Goal: Task Accomplishment & Management: Use online tool/utility

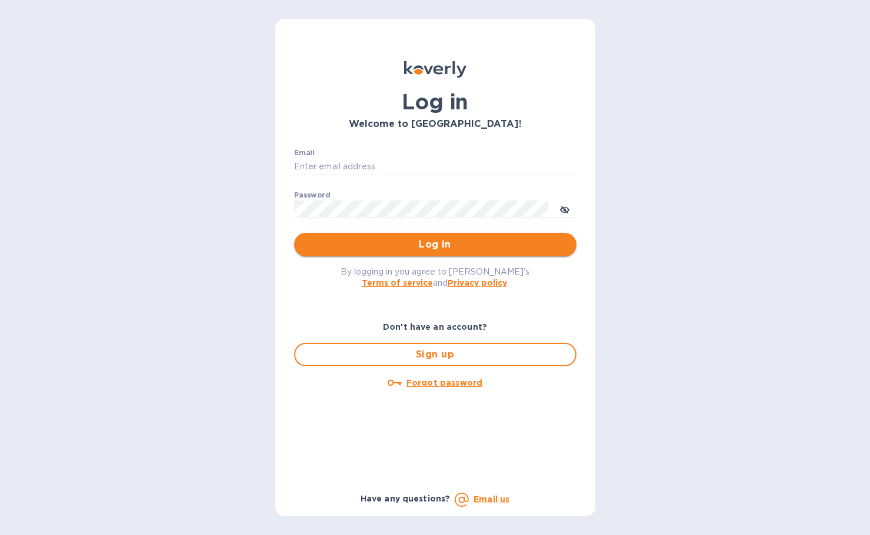
type input "bryanna@swisslink.com"
click at [404, 241] on span "Log in" at bounding box center [436, 245] width 264 height 14
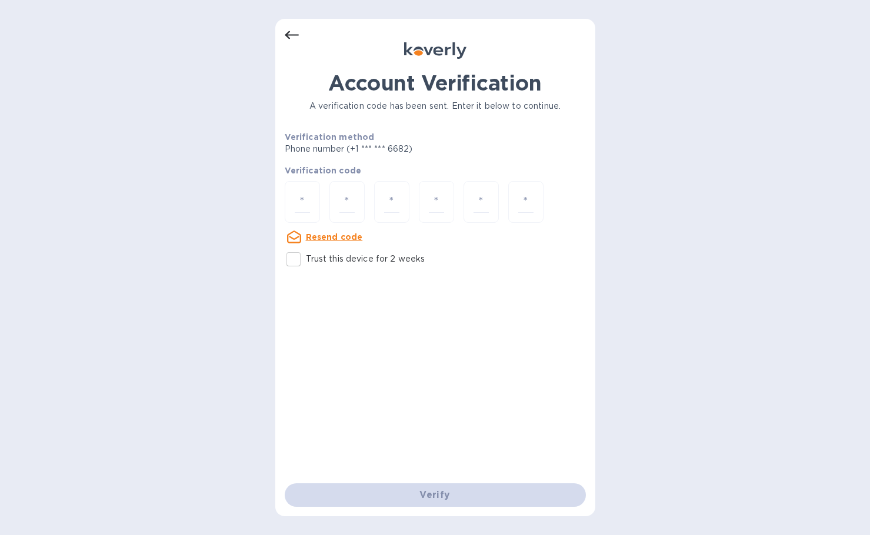
drag, startPoint x: 312, startPoint y: 256, endPoint x: 312, endPoint y: 245, distance: 11.8
click at [312, 250] on label "Trust this device for 2 weeks" at bounding box center [353, 259] width 144 height 25
click at [306, 250] on input "Trust this device for 2 weeks" at bounding box center [293, 259] width 25 height 25
checkbox input "true"
click at [310, 196] on input "number" at bounding box center [302, 202] width 15 height 22
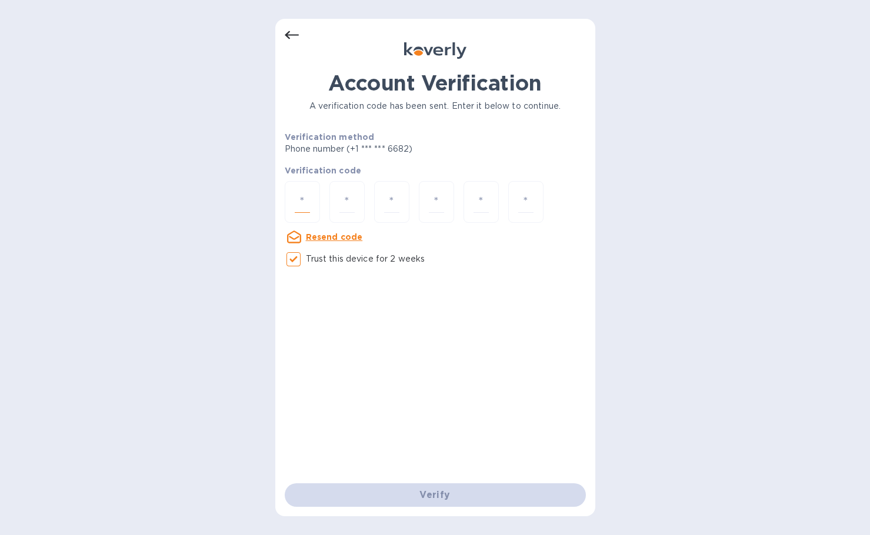
type input "6"
type input "0"
type input "7"
type input "5"
type input "0"
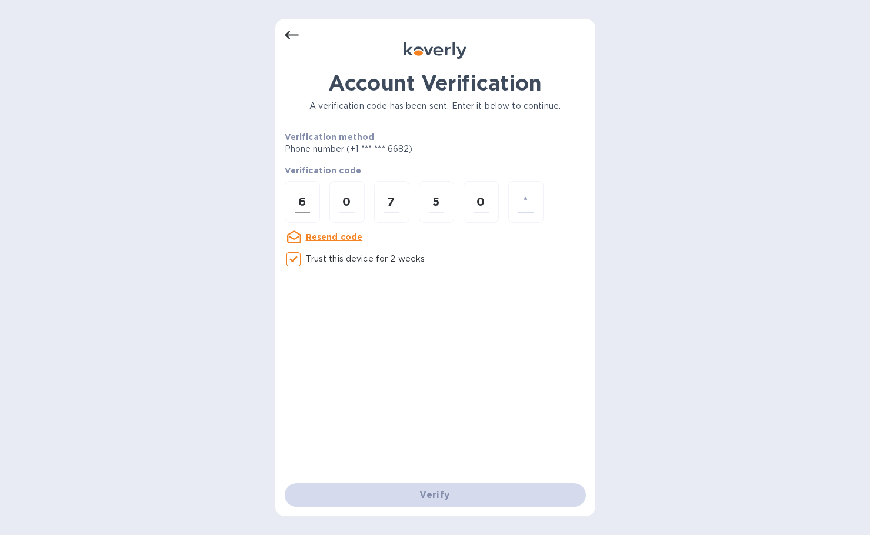
type input "5"
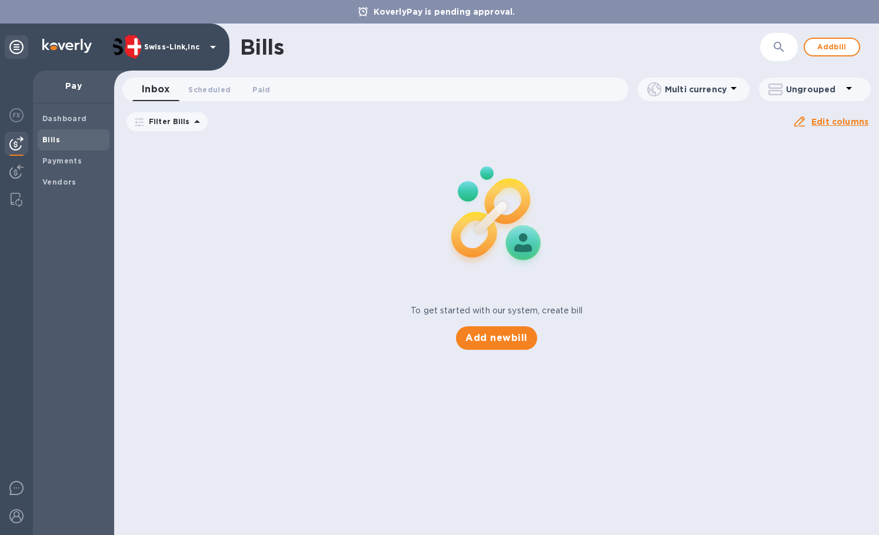
click at [0, 0] on icon at bounding box center [0, 0] width 0 height 0
click at [64, 161] on b "Payments" at bounding box center [61, 160] width 39 height 9
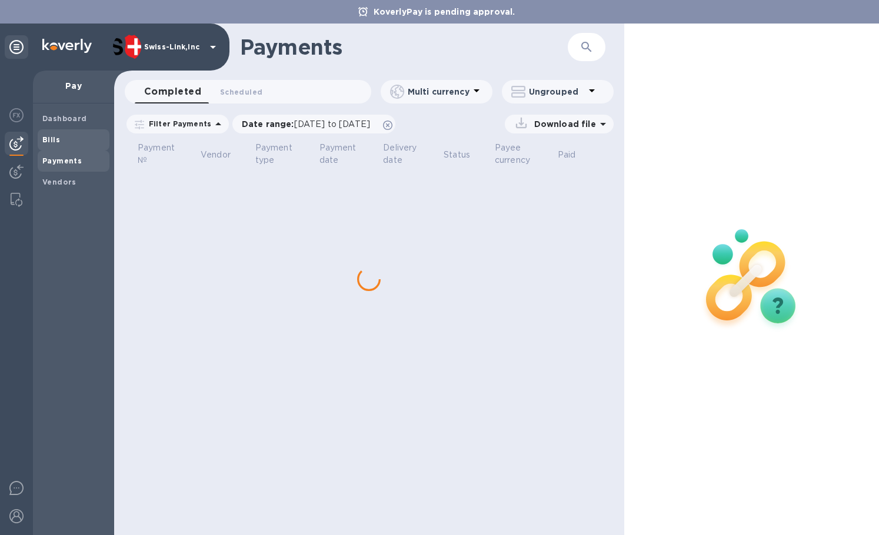
click at [60, 145] on span "Bills" at bounding box center [73, 140] width 62 height 12
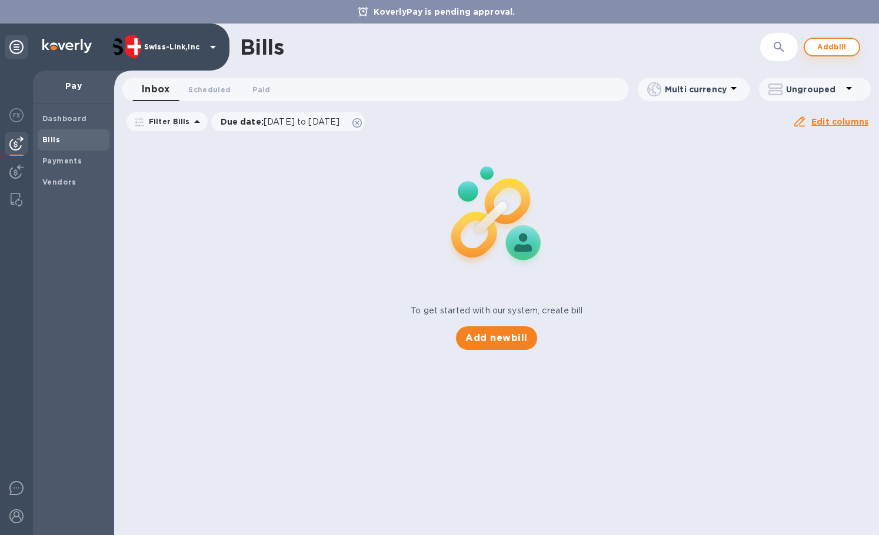
click at [816, 52] on span "Add bill" at bounding box center [831, 47] width 35 height 14
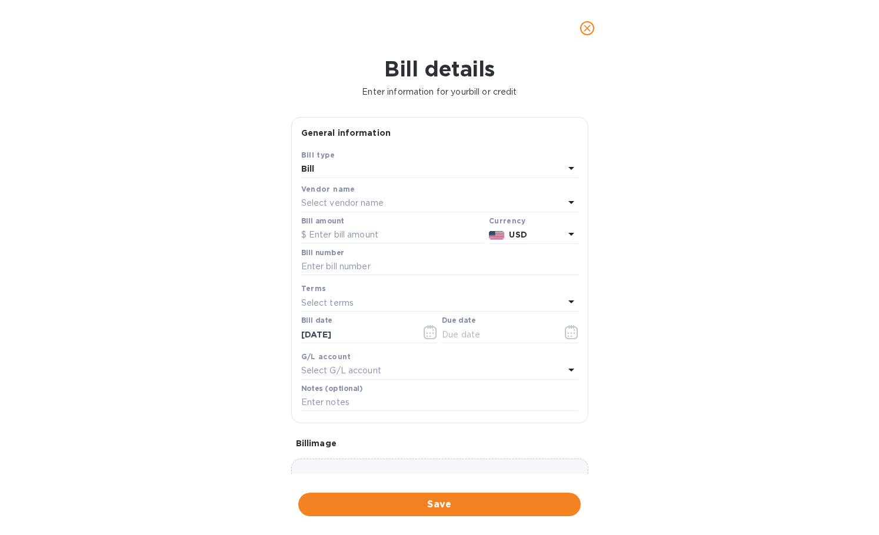
click at [361, 208] on p "Select vendor name" at bounding box center [342, 203] width 82 height 12
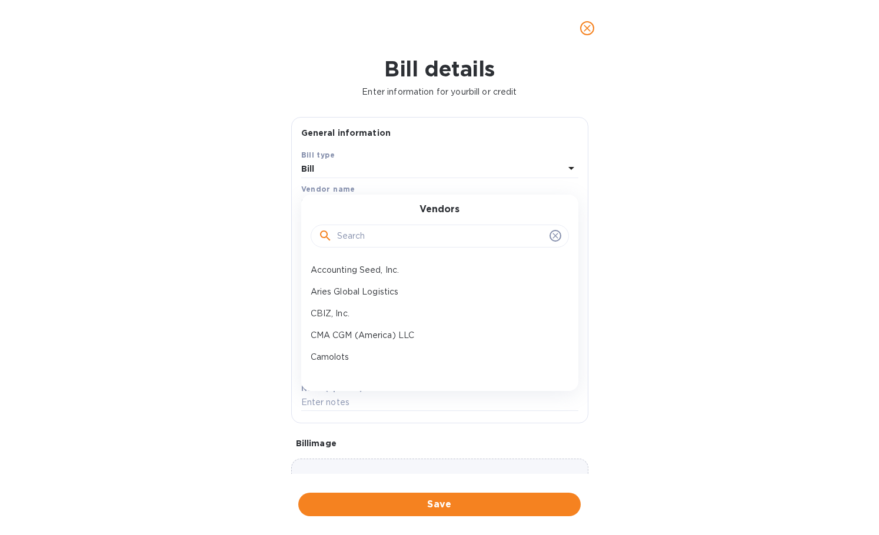
click at [341, 230] on input "text" at bounding box center [441, 237] width 208 height 18
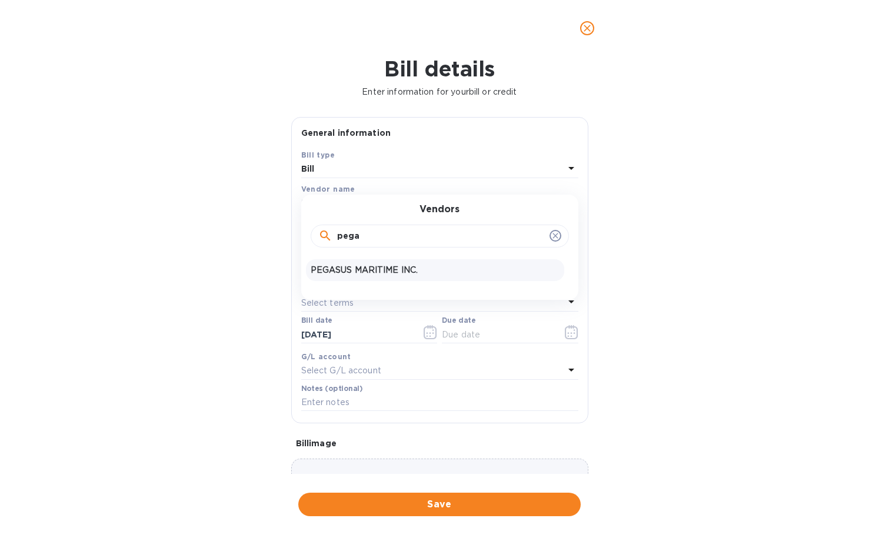
type input "pega"
click at [400, 276] on p "PEGASUS MARITIME INC." at bounding box center [435, 270] width 249 height 12
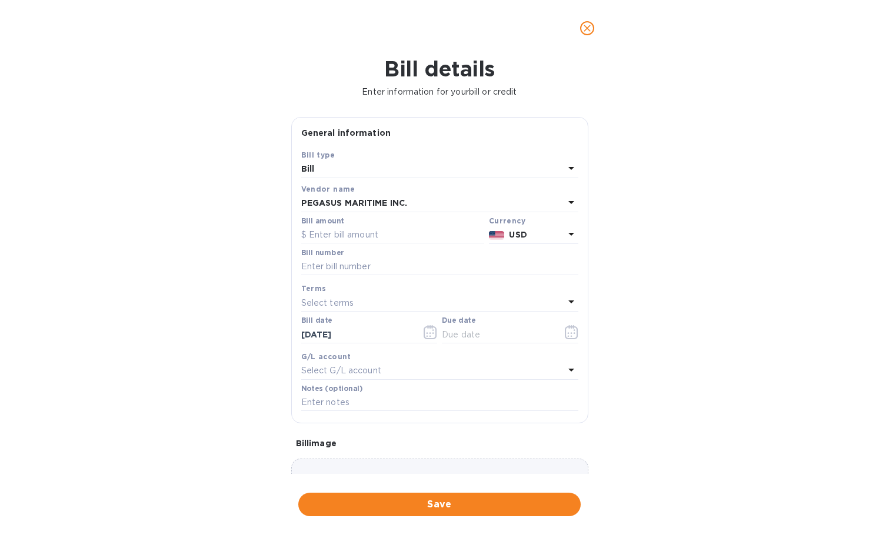
drag, startPoint x: 396, startPoint y: 237, endPoint x: 389, endPoint y: 250, distance: 14.5
click at [396, 237] on input "text" at bounding box center [392, 235] width 183 height 18
paste input "5,443.00"
type input "5,443.00"
click at [378, 269] on input "text" at bounding box center [439, 267] width 277 height 18
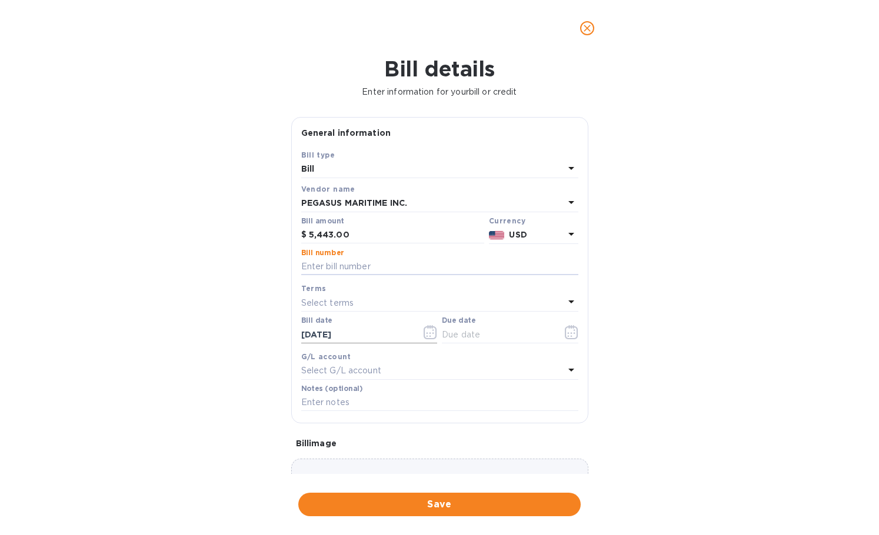
paste input "2040013648"
type input "2040013648"
click at [373, 336] on input "[DATE]" at bounding box center [356, 335] width 111 height 18
click at [424, 339] on icon "button" at bounding box center [430, 332] width 13 height 14
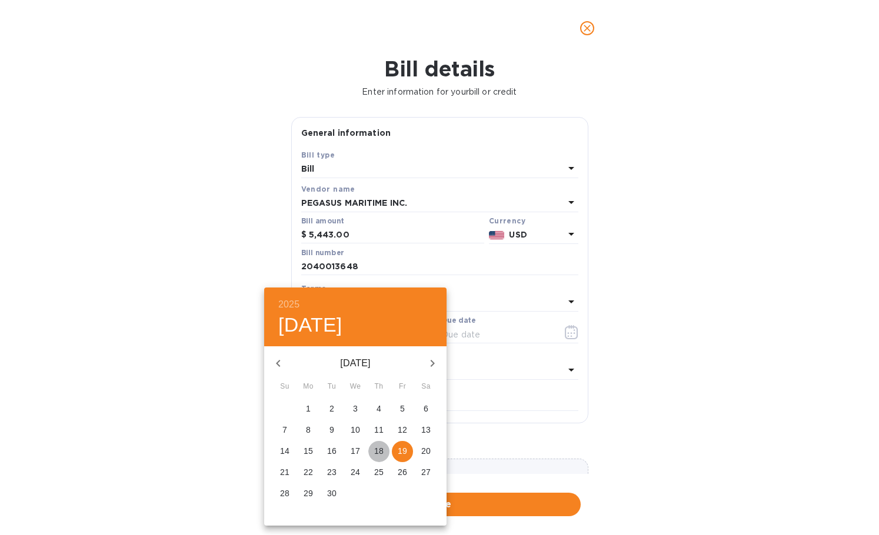
click at [376, 452] on p "18" at bounding box center [378, 451] width 9 height 12
type input "[DATE]"
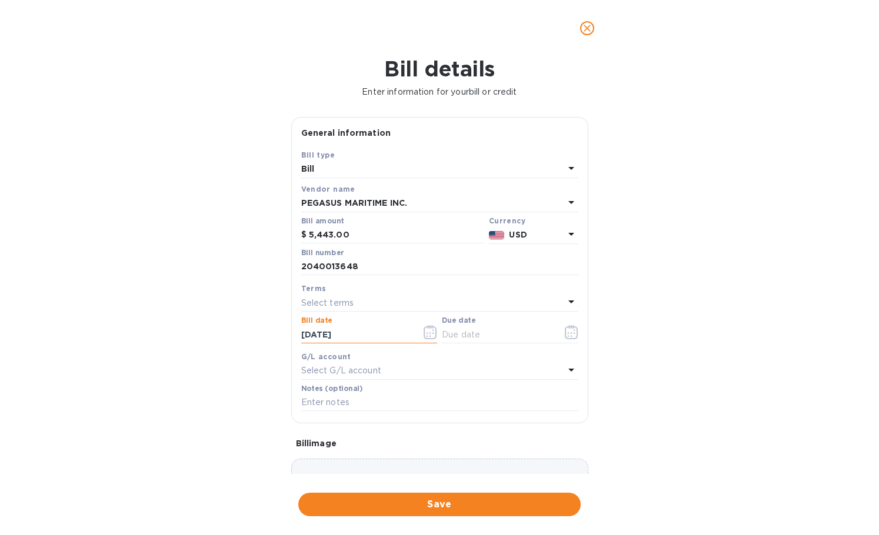
drag, startPoint x: 372, startPoint y: 341, endPoint x: 270, endPoint y: 338, distance: 102.4
click at [270, 338] on div "Bill details Enter information for your bill or credit General information Save…" at bounding box center [439, 295] width 879 height 479
click at [475, 332] on input "text" at bounding box center [497, 335] width 111 height 18
paste input "[DATE]"
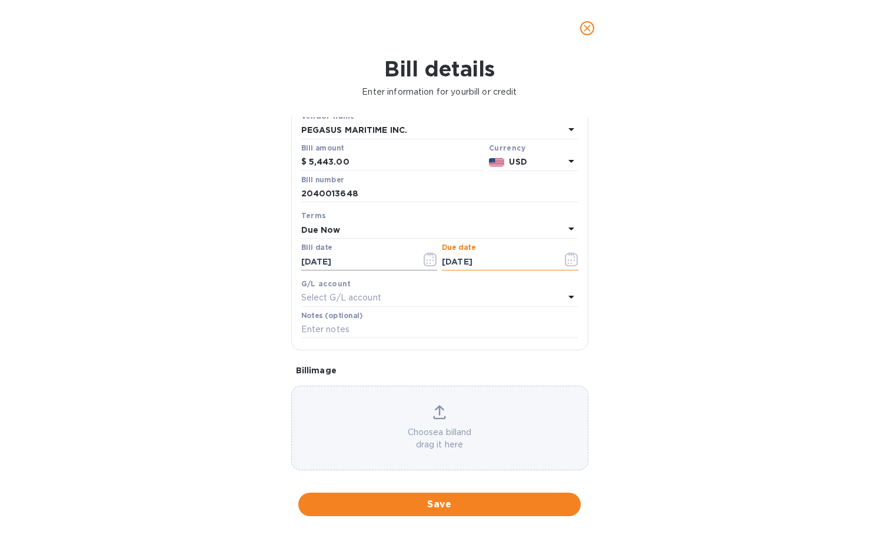
scroll to position [84, 0]
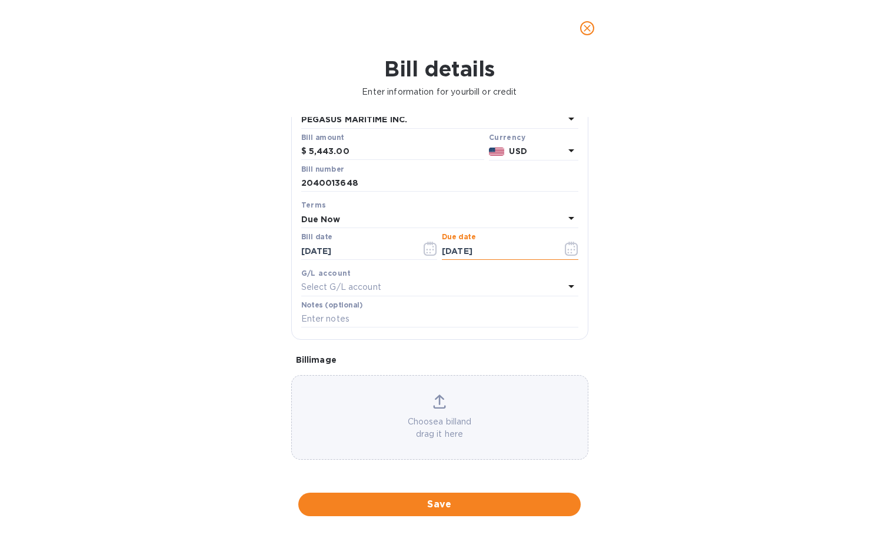
type input "[DATE]"
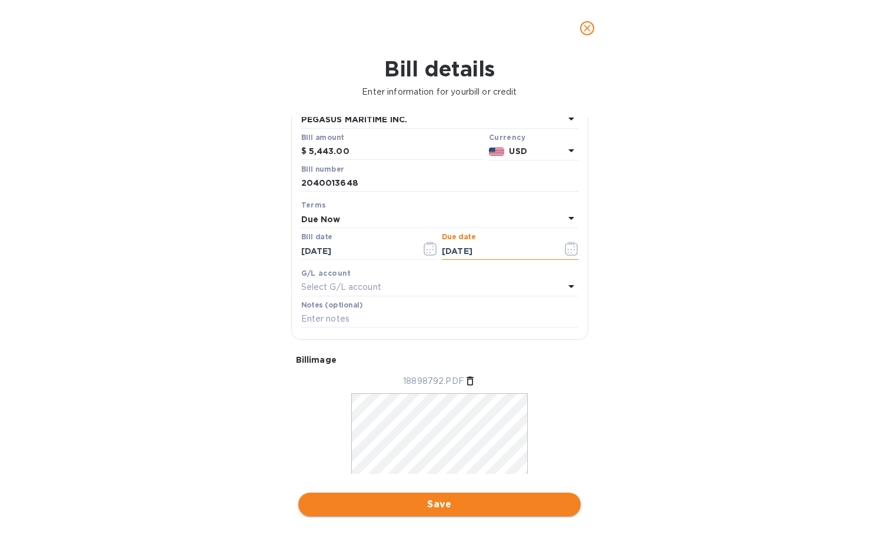
click at [428, 503] on span "Save" at bounding box center [440, 505] width 264 height 14
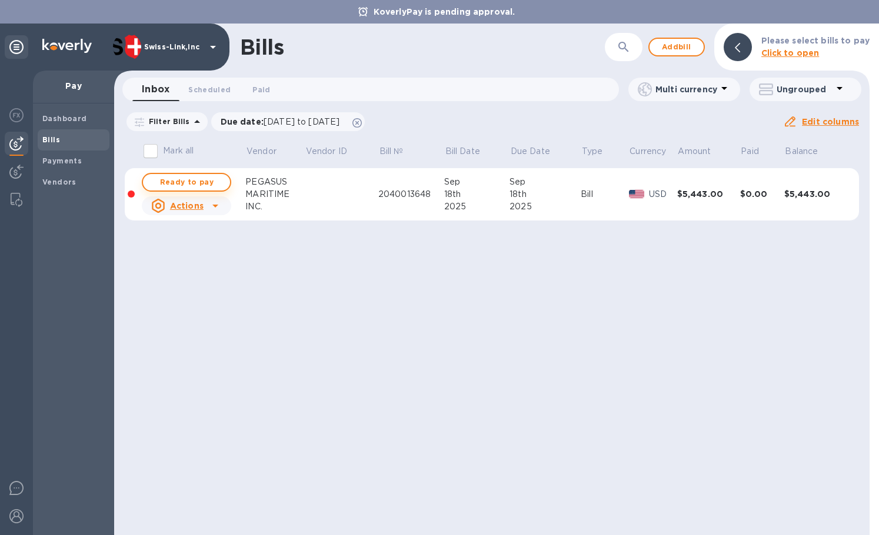
click at [206, 187] on span "Ready to pay" at bounding box center [186, 182] width 68 height 14
checkbox input "true"
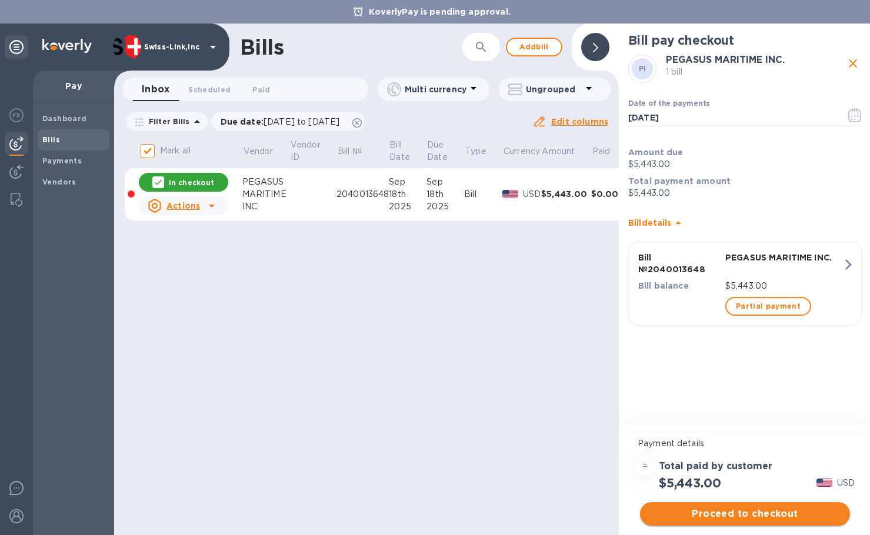
click at [759, 514] on span "Proceed to checkout" at bounding box center [744, 514] width 191 height 14
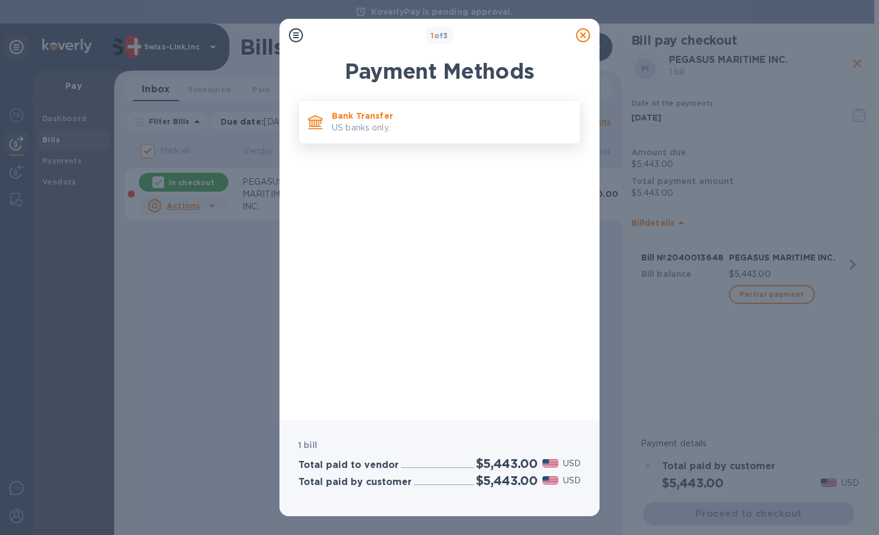
click at [403, 118] on p "Bank Transfer" at bounding box center [451, 116] width 239 height 12
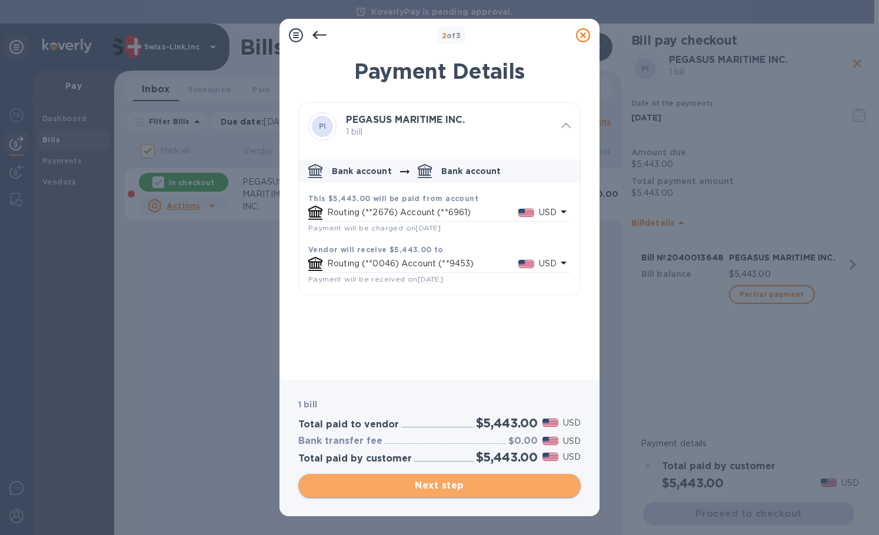
click at [425, 486] on span "Next step" at bounding box center [440, 486] width 264 height 14
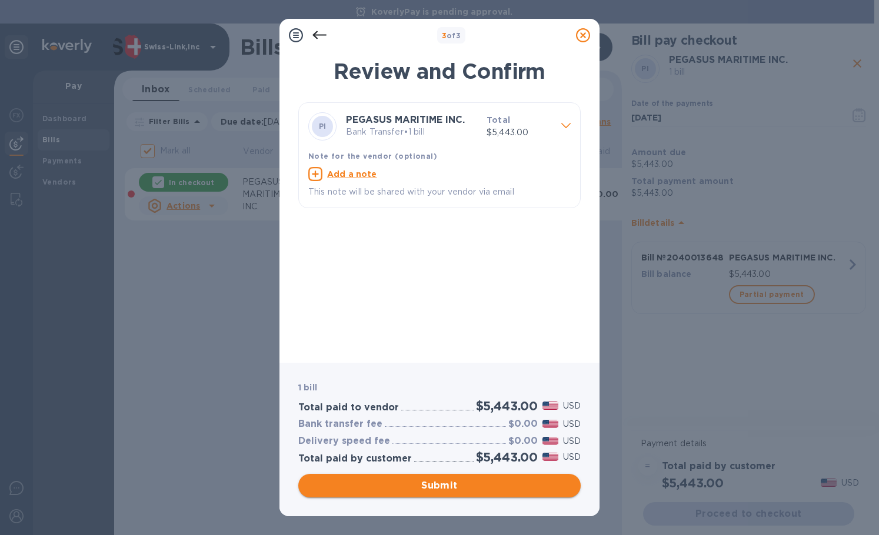
click at [421, 486] on span "Submit" at bounding box center [440, 486] width 264 height 14
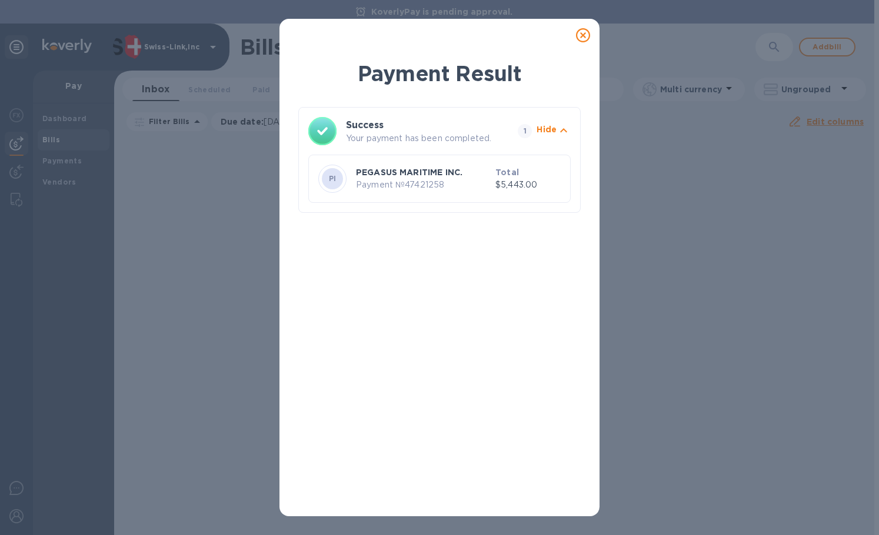
click at [425, 127] on h3 "Success" at bounding box center [421, 125] width 151 height 14
click at [405, 184] on p "Payment № 47421258" at bounding box center [423, 185] width 135 height 12
click at [435, 155] on div "PI PEGASUS MARITIME INC. Payment № 47421258 Total $5,443.00" at bounding box center [439, 179] width 262 height 48
drag, startPoint x: 430, startPoint y: 174, endPoint x: 509, endPoint y: 122, distance: 94.0
click at [433, 172] on p "PEGASUS MARITIME INC." at bounding box center [423, 172] width 135 height 12
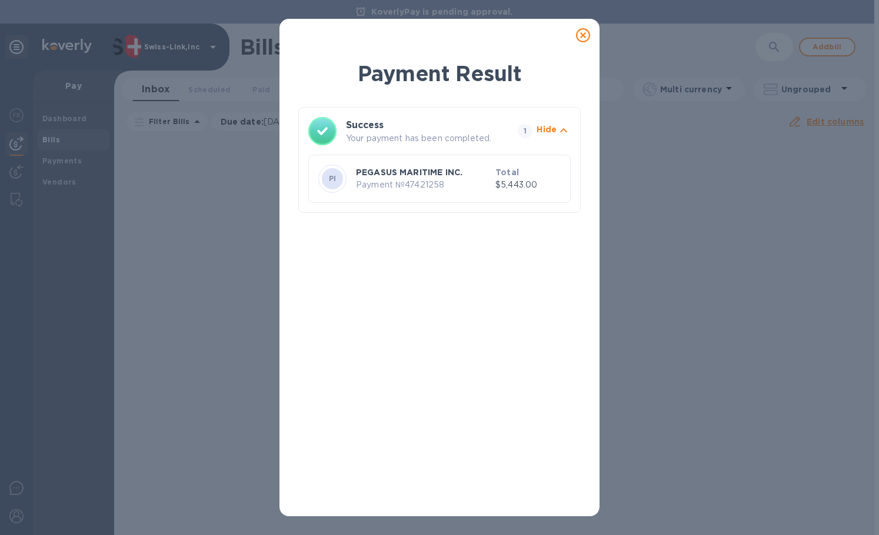
click at [594, 25] on div at bounding box center [583, 36] width 24 height 24
click at [585, 31] on icon at bounding box center [583, 35] width 14 height 14
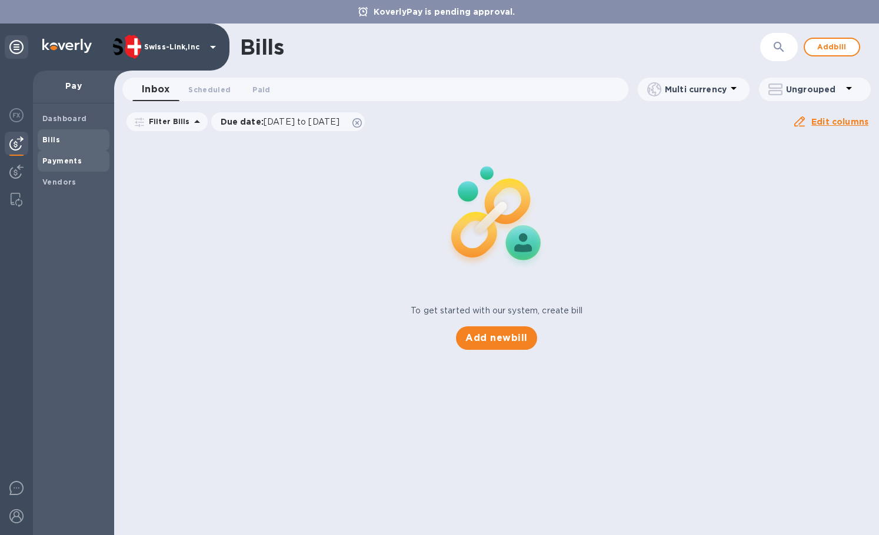
click at [61, 170] on div "Payments" at bounding box center [74, 161] width 72 height 21
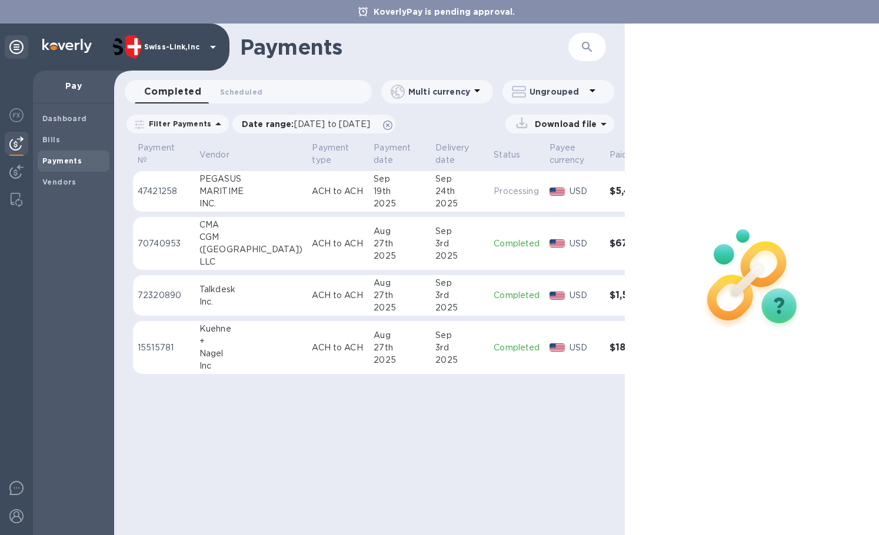
click at [312, 196] on p "ACH to ACH" at bounding box center [338, 191] width 52 height 12
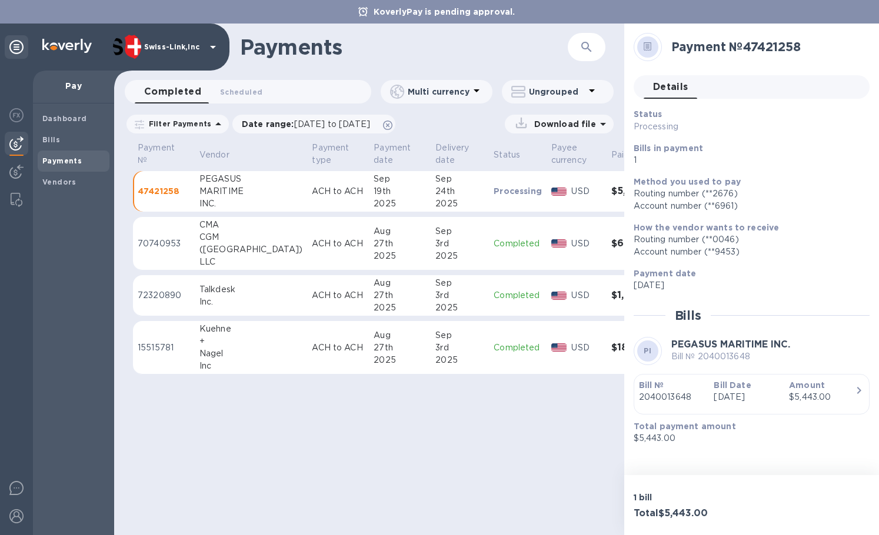
click at [781, 42] on h2 "Payment № 47421258" at bounding box center [765, 46] width 189 height 15
copy h2 "47421258"
click at [583, 48] on icon "button" at bounding box center [586, 47] width 10 height 10
click at [522, 50] on input "text" at bounding box center [494, 47] width 145 height 29
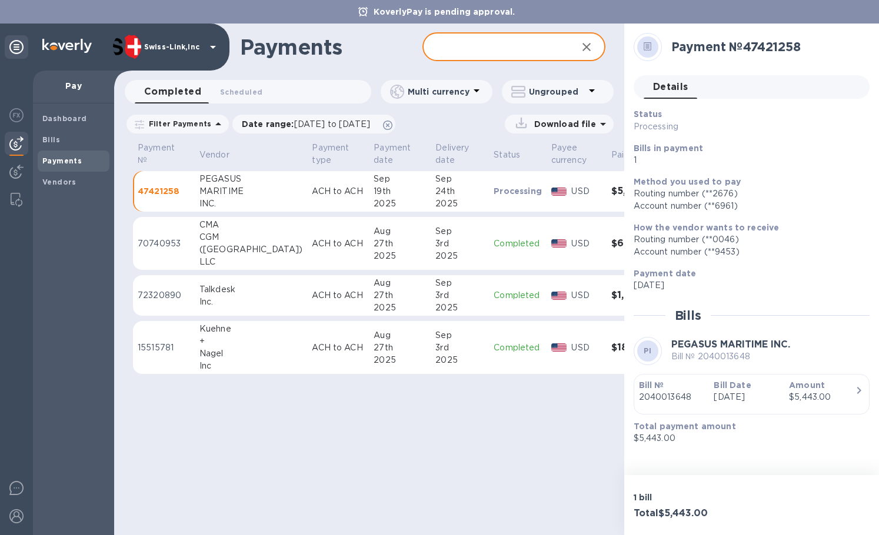
paste input "47421258"
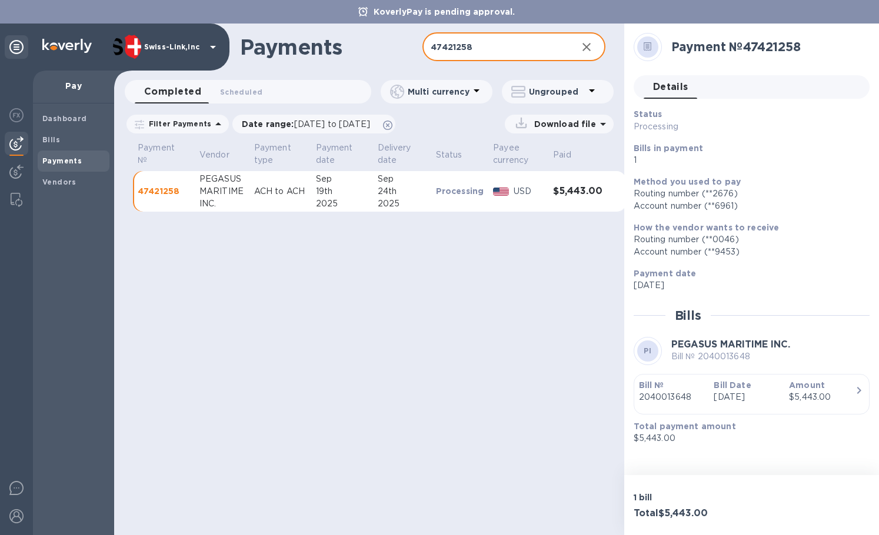
type input "47421258"
click at [575, 129] on p "Download file" at bounding box center [562, 124] width 66 height 12
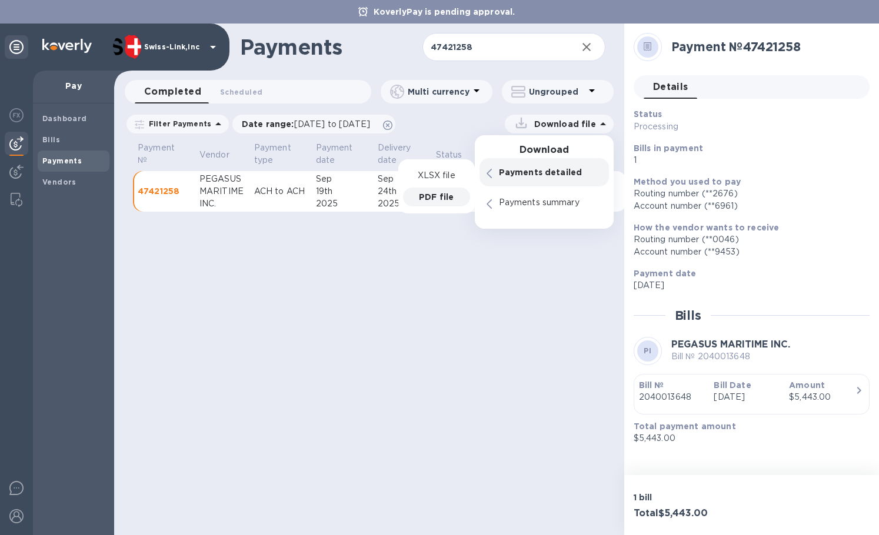
click at [436, 194] on p "PDF file" at bounding box center [436, 197] width 35 height 12
click at [427, 329] on div "Payments 47421258 ​ Completed 0 Scheduled 0 Multi currency Ungrouped Filter Pay…" at bounding box center [369, 280] width 510 height 512
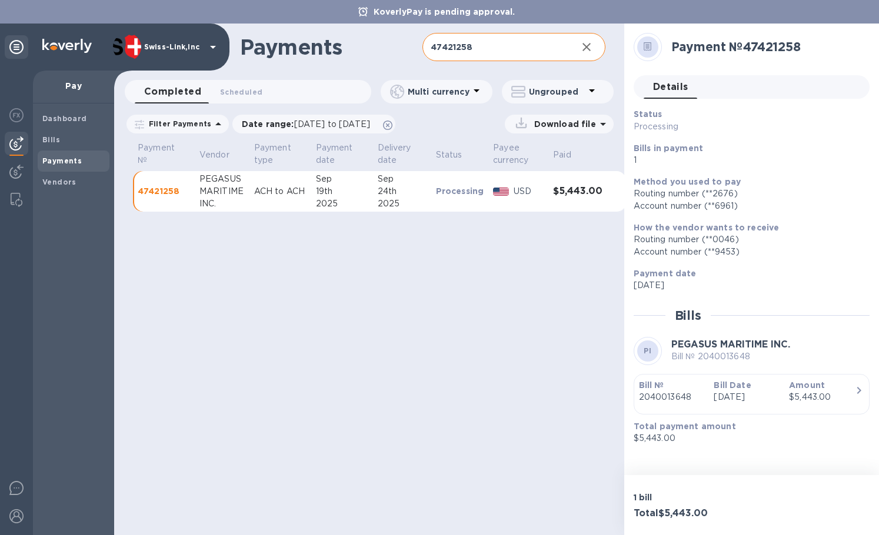
click at [585, 51] on icon "button" at bounding box center [586, 47] width 14 height 14
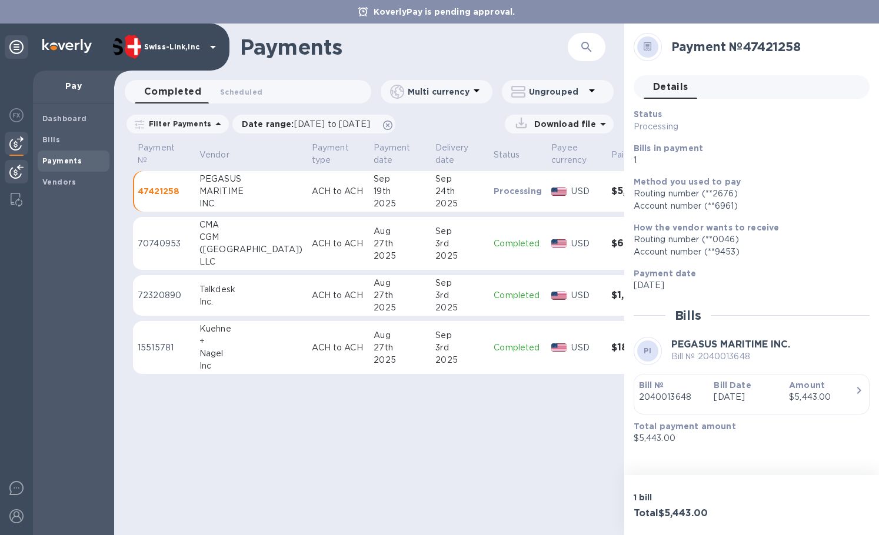
click at [19, 172] on img at bounding box center [16, 172] width 14 height 14
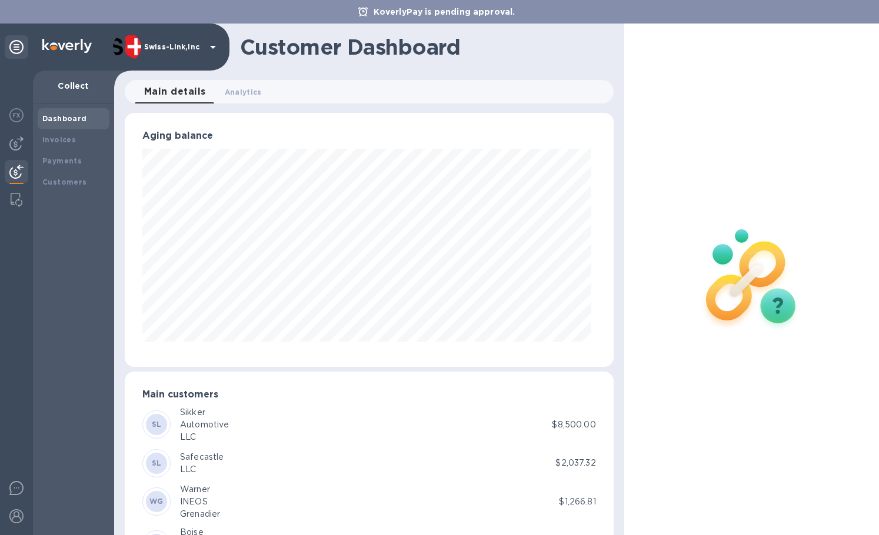
scroll to position [587974, 587744]
